Goal: Information Seeking & Learning: Learn about a topic

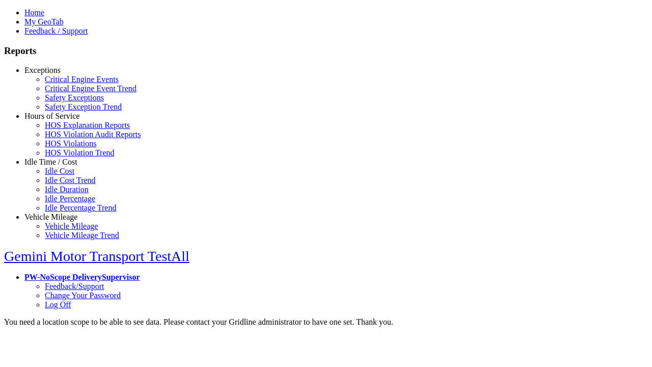
click at [59, 74] on link "Exceptions" at bounding box center [42, 70] width 36 height 9
click at [66, 84] on link "Critical Engine Events" at bounding box center [82, 79] width 74 height 9
select select
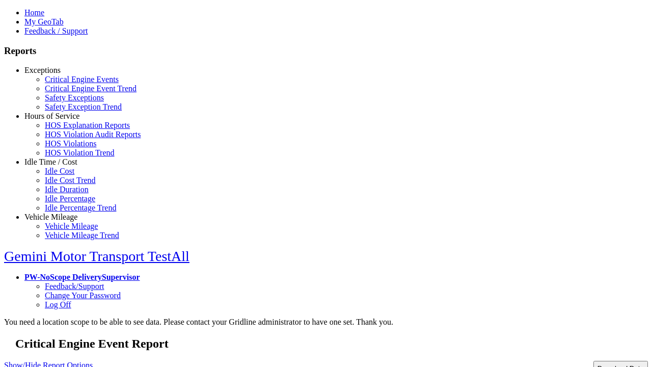
select select
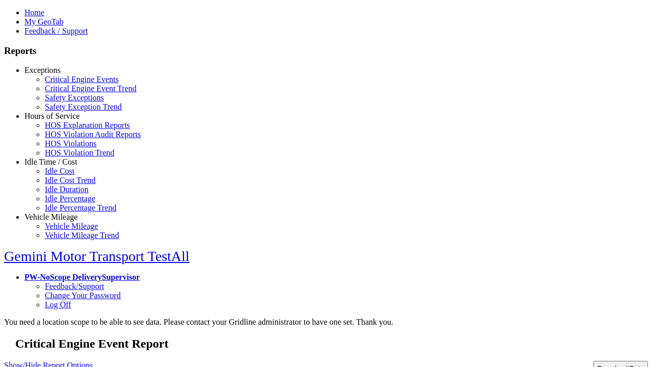
select select
select select "**"
